Goal: Navigation & Orientation: Find specific page/section

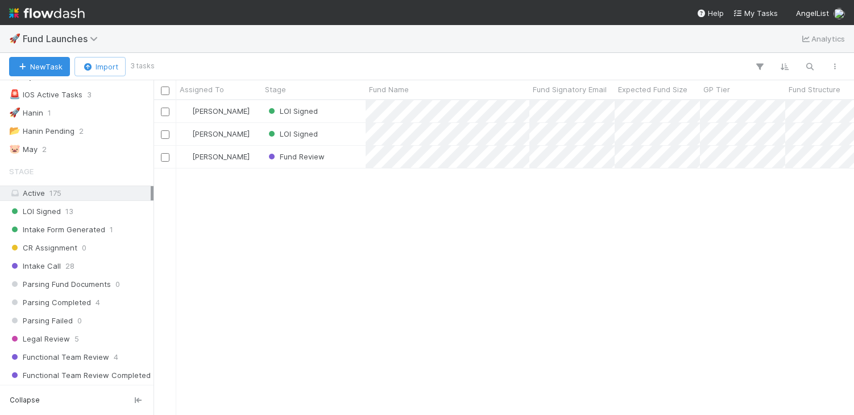
scroll to position [41, 0]
click at [87, 209] on div "LOI Signed 13" at bounding box center [80, 210] width 142 height 14
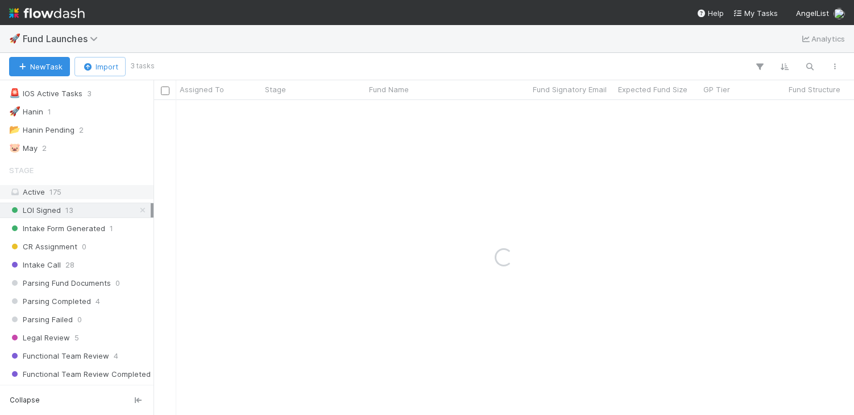
click at [94, 191] on div "Active 175" at bounding box center [80, 192] width 142 height 14
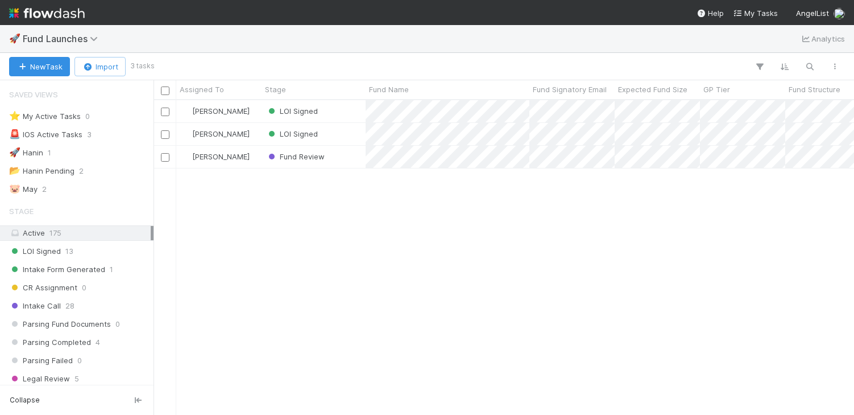
scroll to position [314, 701]
click at [119, 232] on div "Active 175" at bounding box center [80, 233] width 142 height 14
click at [114, 253] on div "LOI Signed 13" at bounding box center [80, 251] width 142 height 14
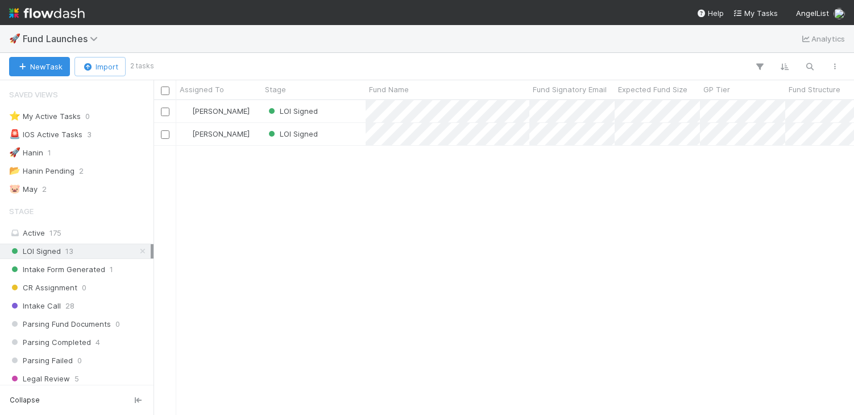
scroll to position [314, 701]
click at [113, 274] on div "Intake Form Generated 1" at bounding box center [80, 269] width 142 height 14
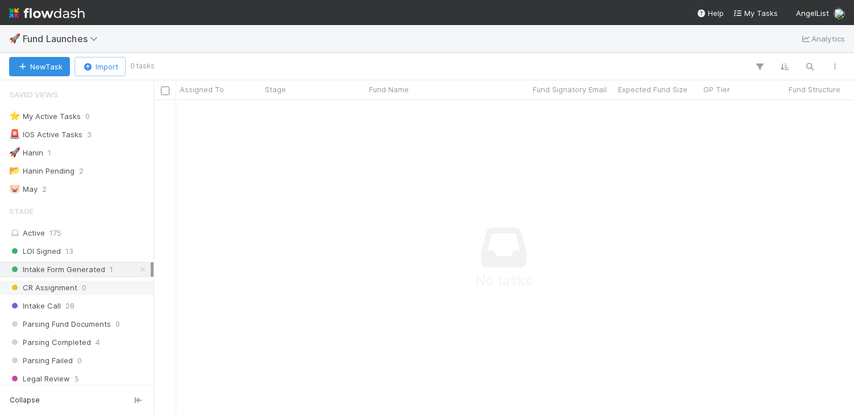
scroll to position [314, 701]
click at [116, 288] on div "CR Assignment 0" at bounding box center [80, 287] width 142 height 14
click at [112, 304] on div "Intake Call 28" at bounding box center [80, 306] width 142 height 14
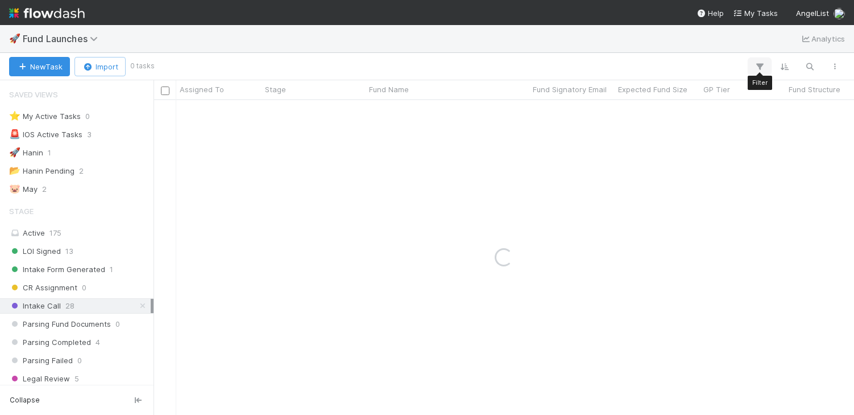
click at [760, 63] on icon "button" at bounding box center [759, 66] width 11 height 10
click at [689, 54] on div "Add Filter" at bounding box center [427, 207] width 854 height 415
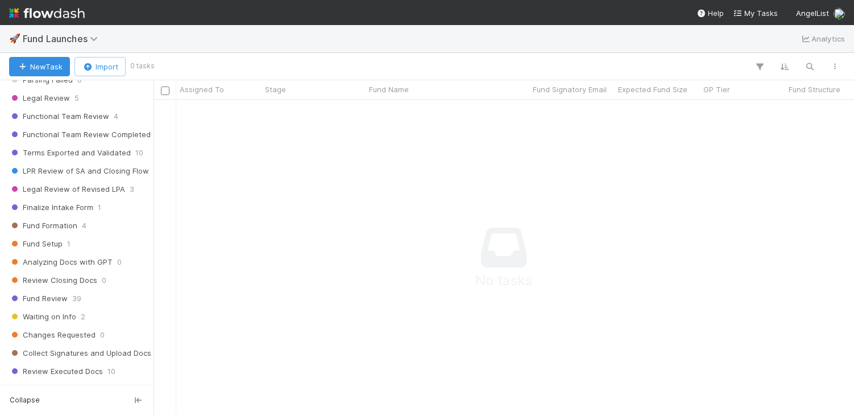
scroll to position [0, 0]
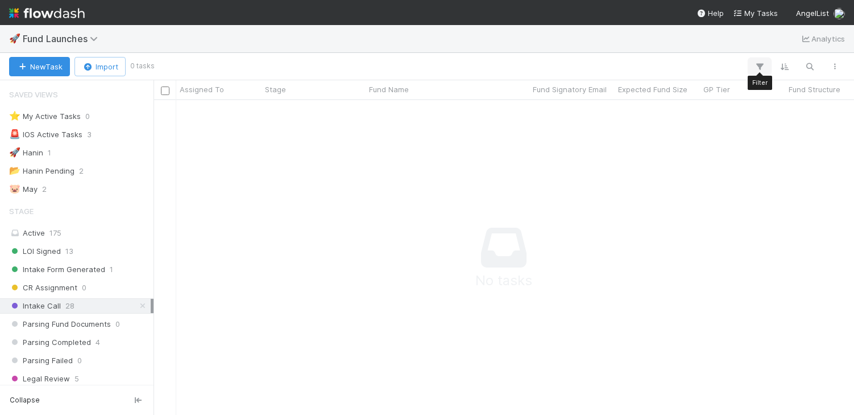
click at [763, 61] on button "button" at bounding box center [760, 66] width 20 height 15
click at [786, 67] on div "Add Filter" at bounding box center [427, 207] width 854 height 415
click at [786, 67] on icon "button" at bounding box center [784, 66] width 11 height 10
click at [786, 67] on div "Sort by" at bounding box center [427, 207] width 854 height 415
click at [111, 116] on div "⭐ My Active Tasks 0" at bounding box center [80, 116] width 142 height 14
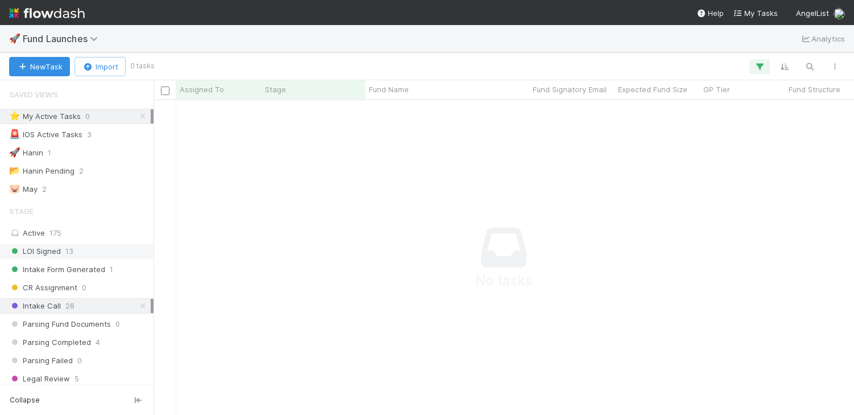
scroll to position [314, 701]
click at [71, 232] on div "Active 175" at bounding box center [80, 233] width 142 height 14
click at [69, 250] on span "13" at bounding box center [69, 251] width 8 height 14
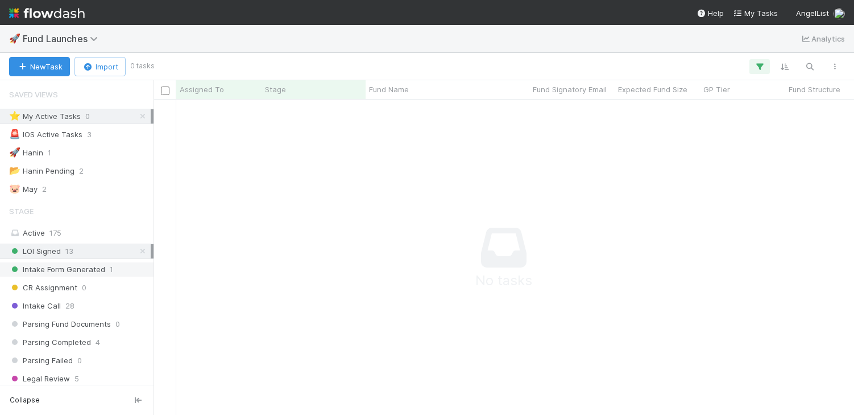
click at [105, 270] on div "Intake Form Generated 1" at bounding box center [80, 269] width 142 height 14
click at [102, 132] on div "🚨 IOS Active Tasks 3" at bounding box center [80, 134] width 142 height 14
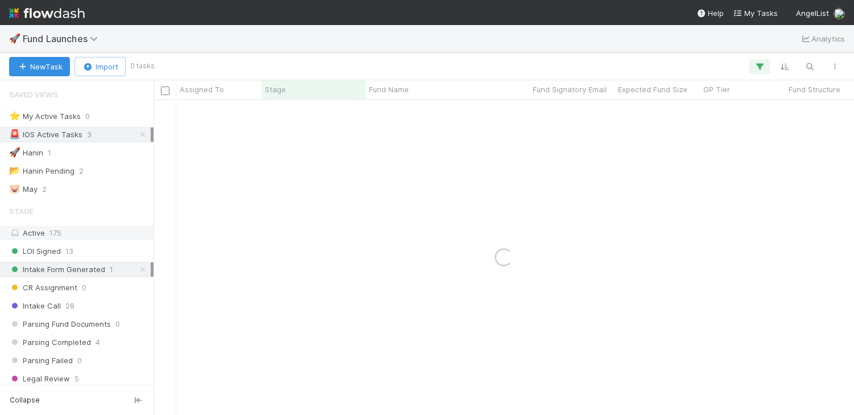
click at [76, 234] on div "Active 175" at bounding box center [80, 233] width 142 height 14
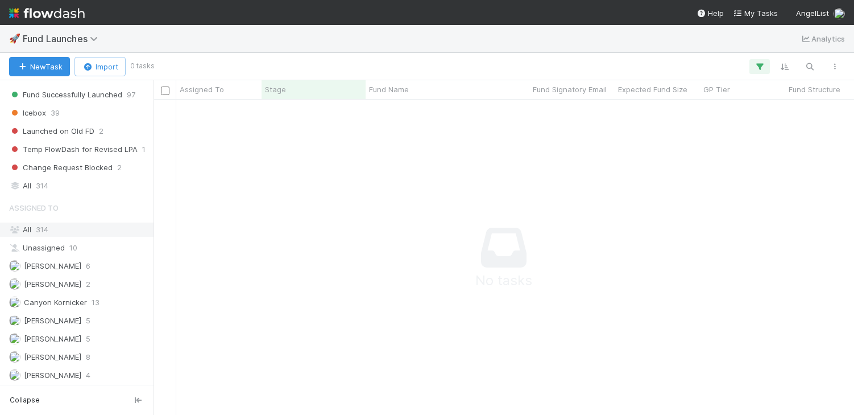
scroll to position [642, 0]
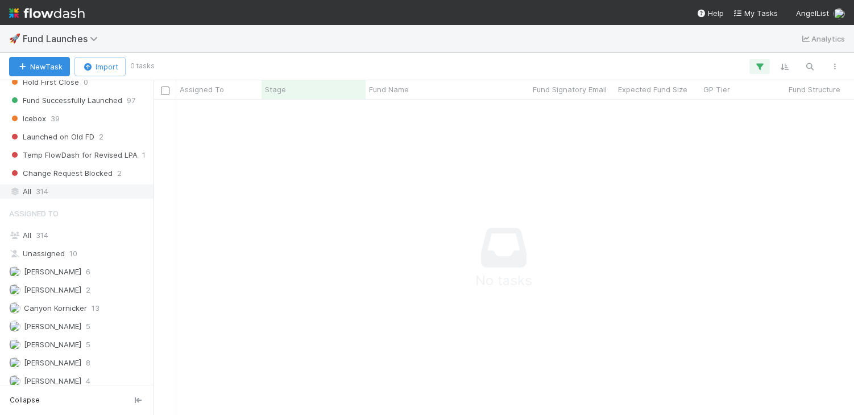
click at [86, 191] on div "All 314" at bounding box center [80, 191] width 142 height 14
click at [759, 68] on icon "button" at bounding box center [759, 66] width 11 height 10
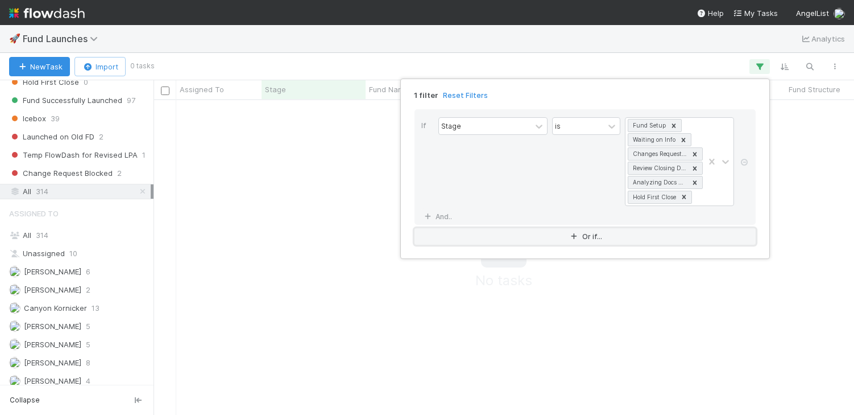
click at [549, 237] on button "Or if..." at bounding box center [585, 236] width 341 height 16
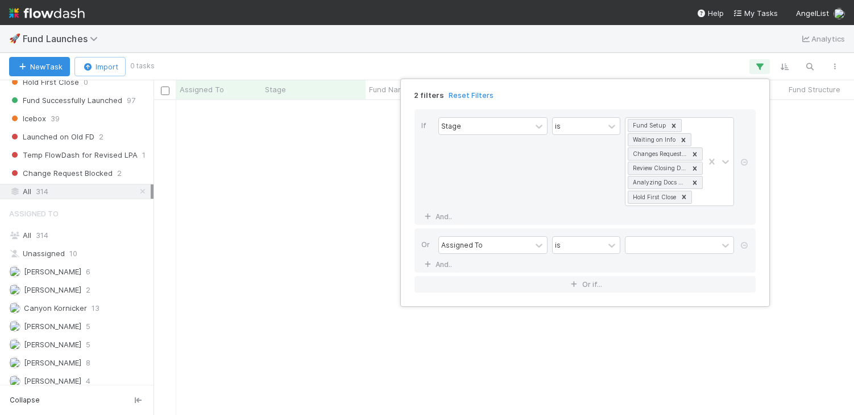
click at [657, 53] on div "2 filters Reset Filters If Stage is Fund Setup Waiting on Info Changes Requeste…" at bounding box center [427, 207] width 854 height 415
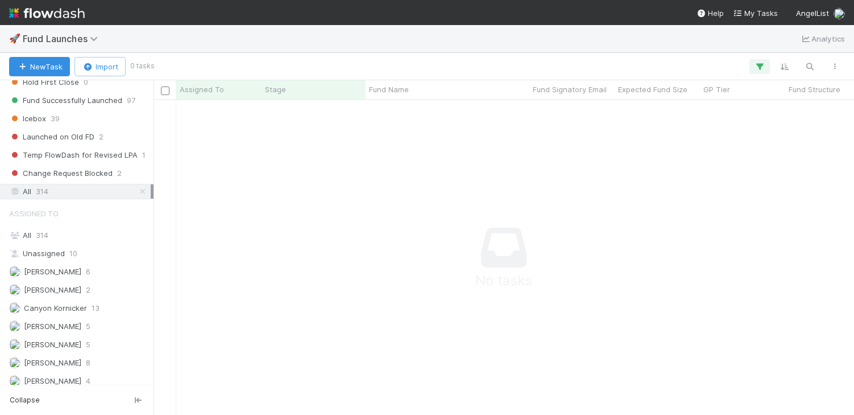
scroll to position [314, 701]
click at [839, 65] on icon "button" at bounding box center [834, 66] width 11 height 7
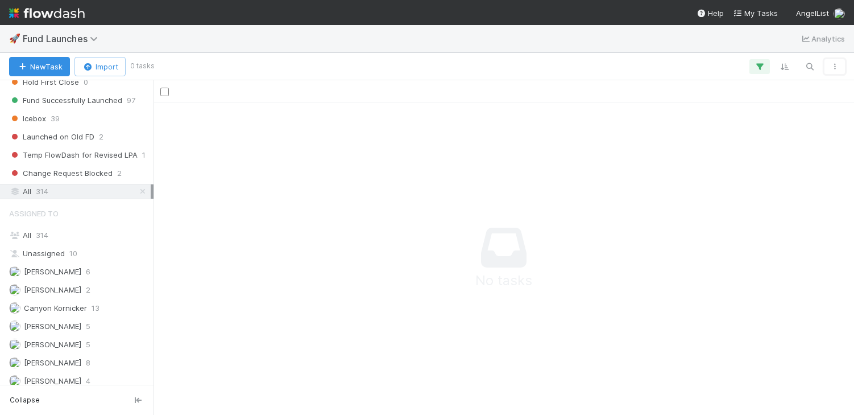
scroll to position [1, 1]
